Goal: Ask a question

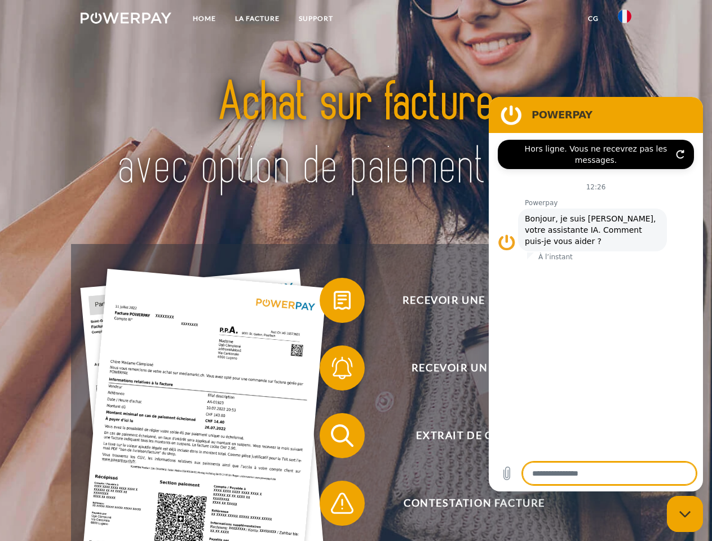
click at [126, 20] on img at bounding box center [126, 17] width 91 height 11
click at [625, 20] on img at bounding box center [625, 17] width 14 height 14
click at [593, 19] on link "CG" at bounding box center [594, 18] width 30 height 20
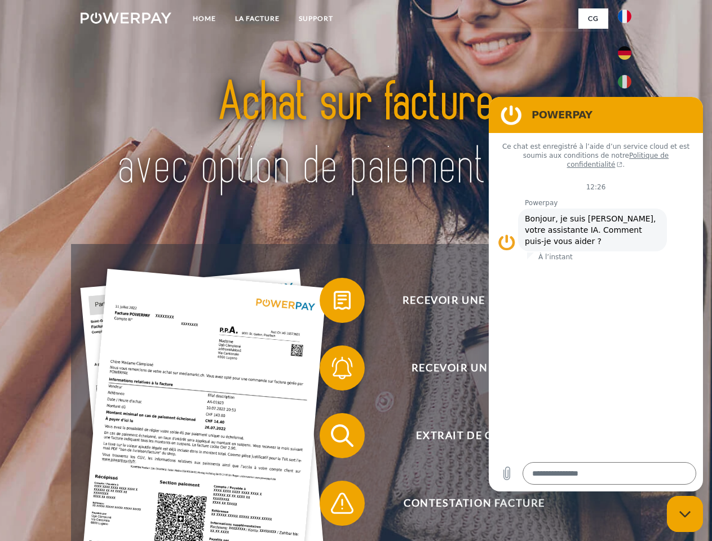
click at [334, 303] on span at bounding box center [325, 300] width 56 height 56
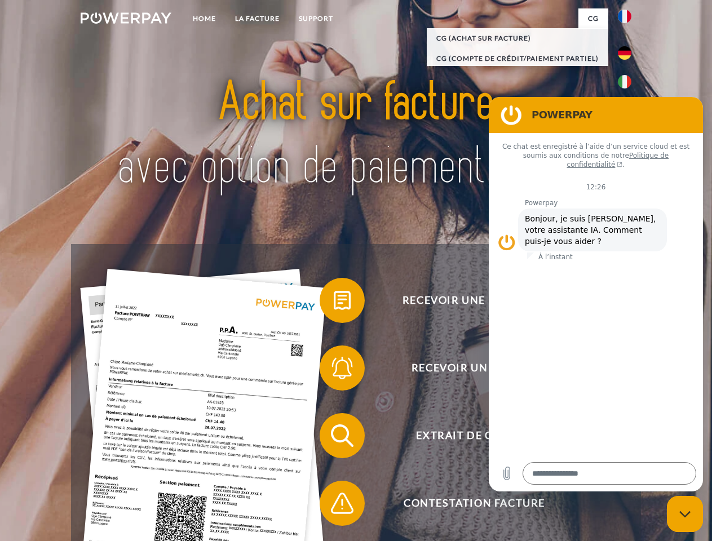
click at [334, 370] on span at bounding box center [325, 368] width 56 height 56
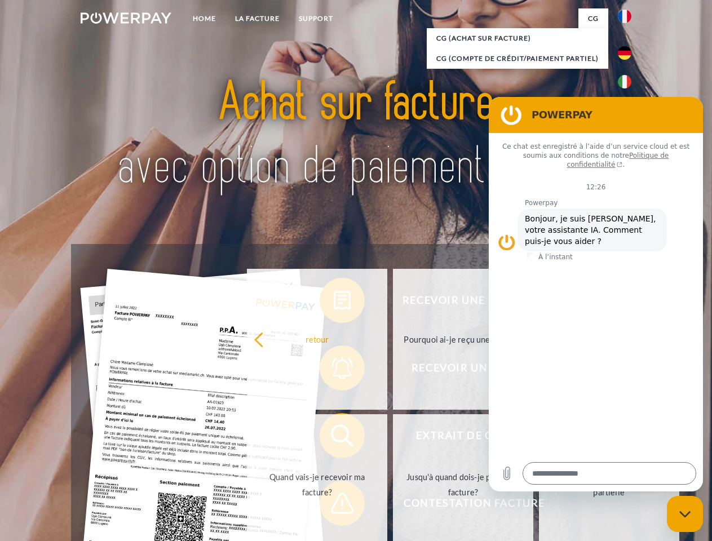
click at [393, 438] on link "Jusqu'à quand dois-je payer ma facture?" at bounding box center [463, 484] width 140 height 141
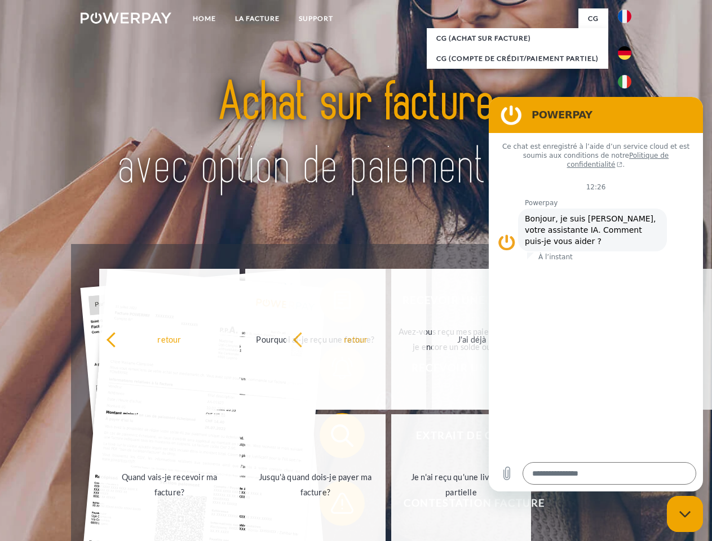
click at [334, 506] on span at bounding box center [325, 503] width 56 height 56
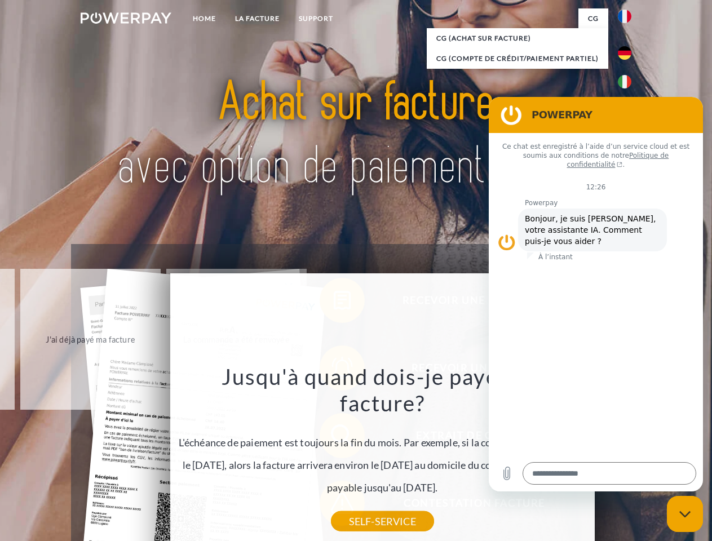
click at [685, 514] on icon "Fermer la fenêtre de messagerie" at bounding box center [685, 514] width 12 height 7
type textarea "*"
